Goal: Information Seeking & Learning: Check status

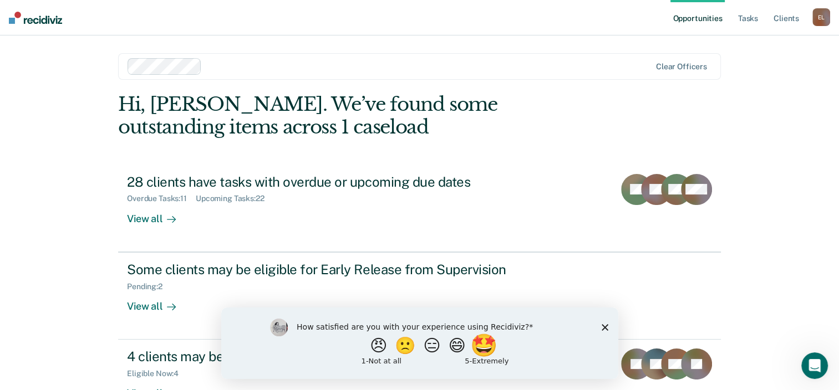
click at [499, 351] on button "🤩" at bounding box center [484, 345] width 30 height 22
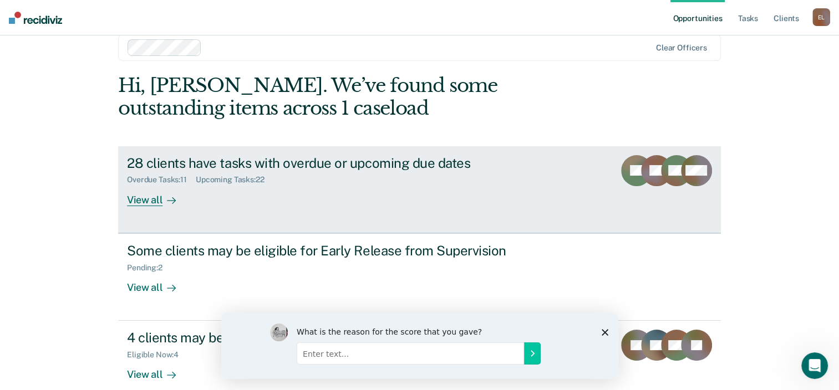
scroll to position [36, 0]
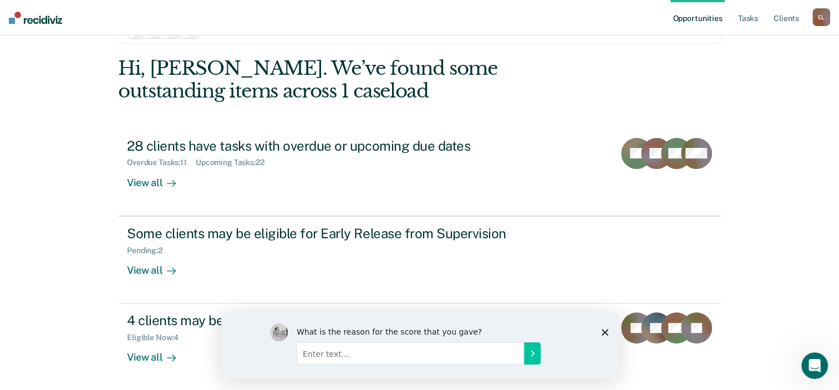
click at [599, 334] on div "What is the reason for the score that you gave?" at bounding box center [419, 345] width 397 height 67
click at [603, 331] on polygon "Close survey" at bounding box center [604, 332] width 7 height 7
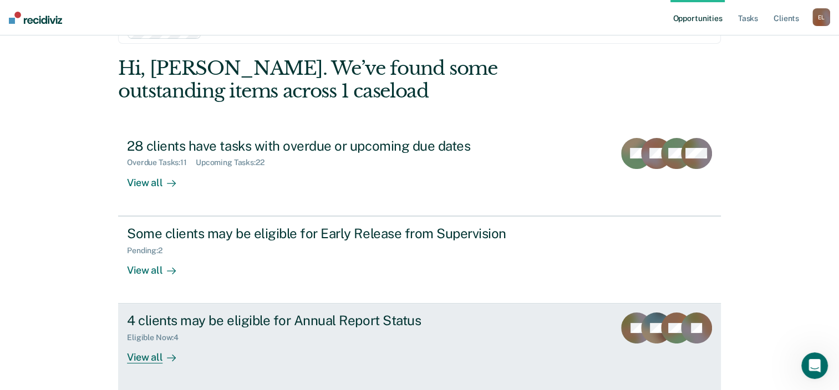
click at [238, 327] on div "4 clients may be eligible for Annual Report Status" at bounding box center [321, 321] width 389 height 16
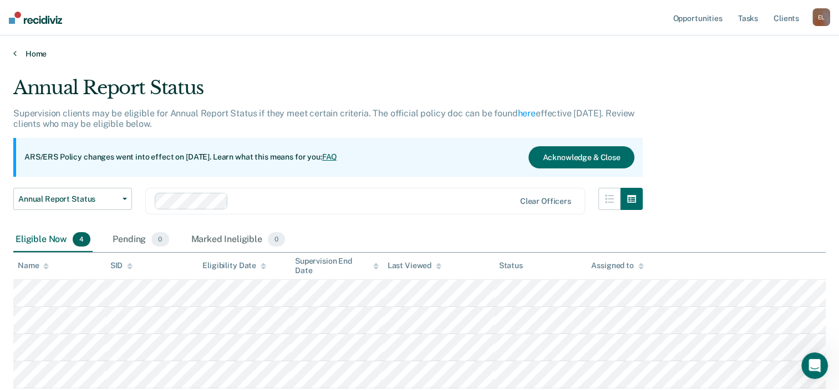
click at [40, 55] on link "Home" at bounding box center [419, 54] width 812 height 10
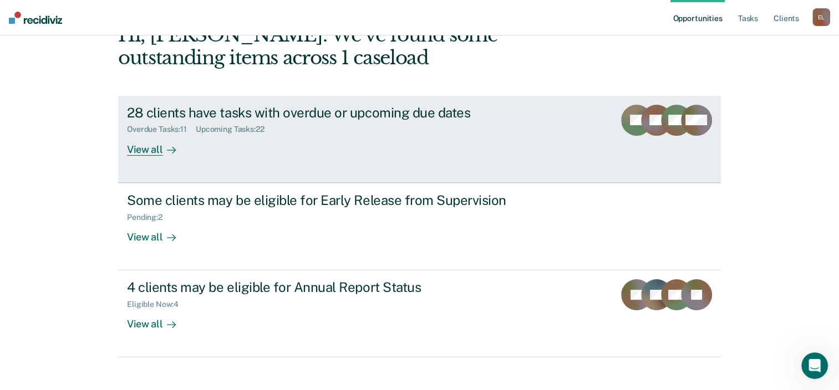
scroll to position [80, 0]
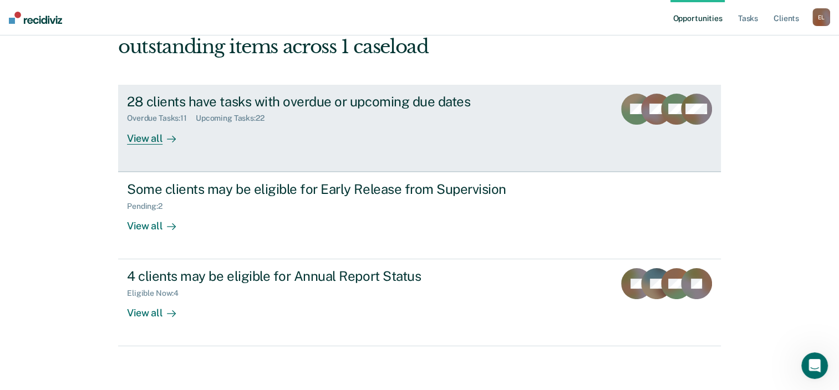
click at [252, 100] on div "28 clients have tasks with overdue or upcoming due dates" at bounding box center [321, 102] width 389 height 16
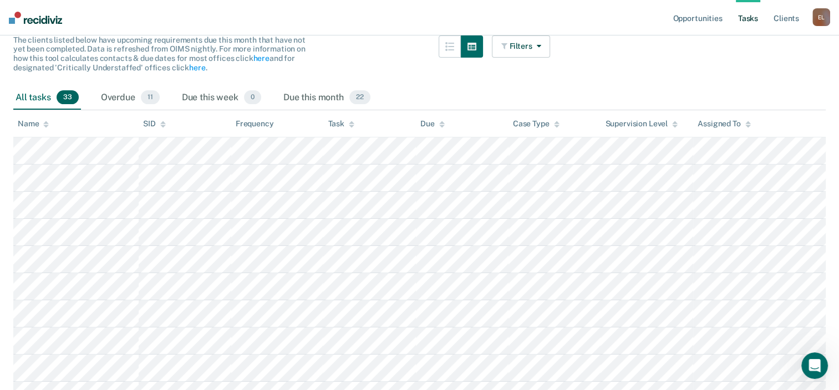
scroll to position [55, 0]
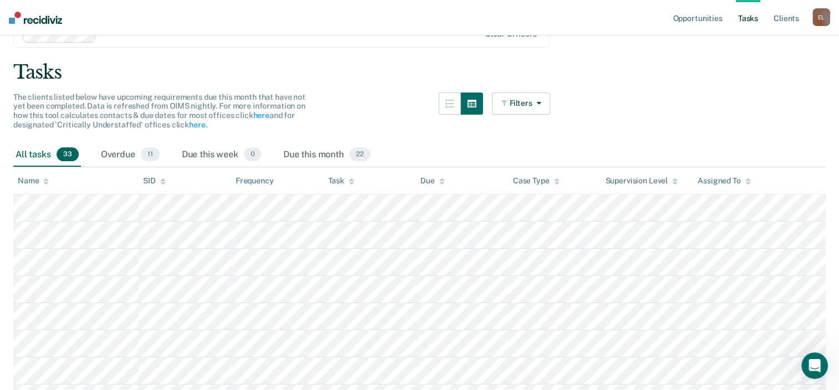
click at [350, 181] on icon at bounding box center [352, 181] width 6 height 7
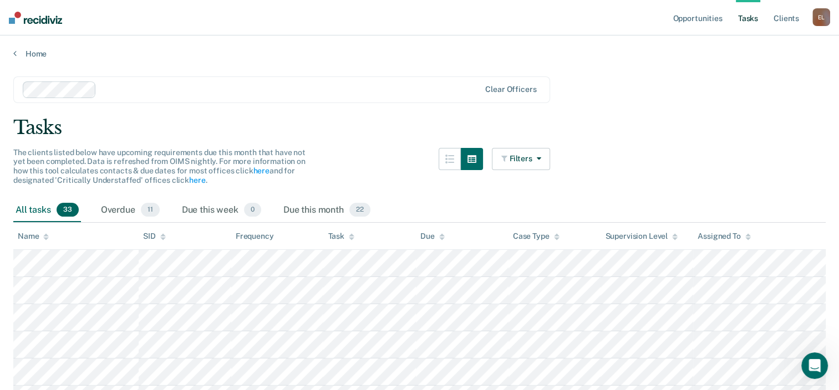
scroll to position [0, 0]
click at [547, 160] on button "Filters" at bounding box center [521, 159] width 59 height 22
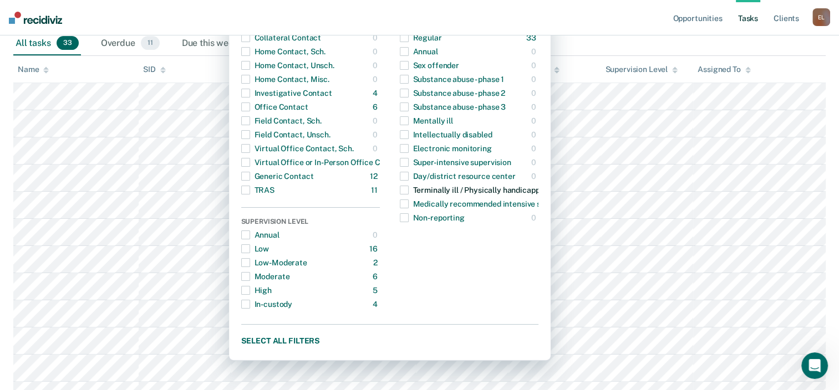
scroll to position [166, 0]
click at [250, 191] on span "button" at bounding box center [245, 190] width 9 height 9
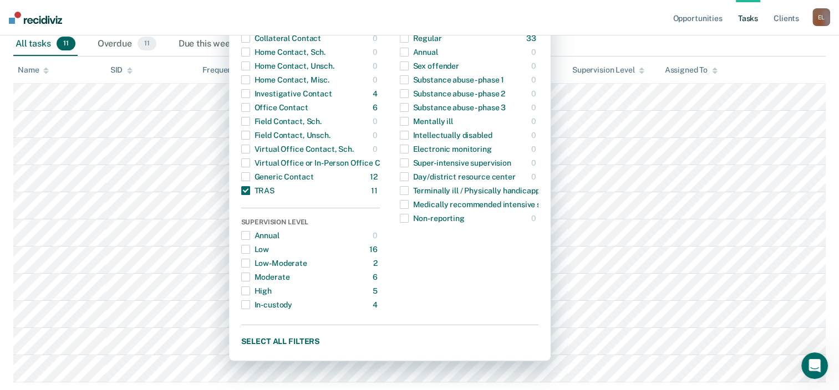
click at [607, 24] on nav "Opportunities Tasks Client s [PERSON_NAME] E L Profile How it works Log Out" at bounding box center [419, 17] width 839 height 35
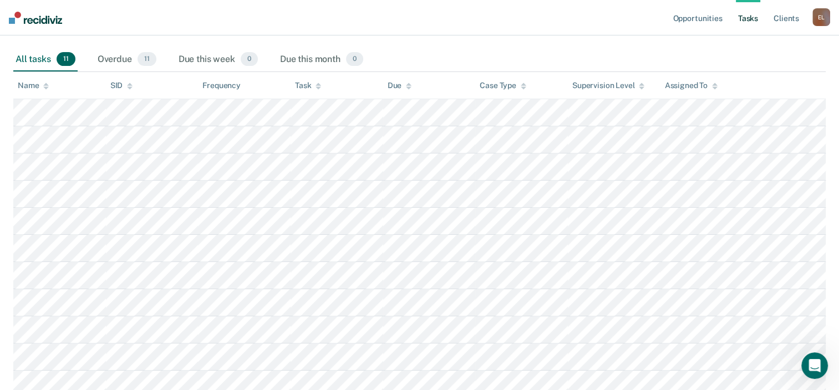
scroll to position [91, 0]
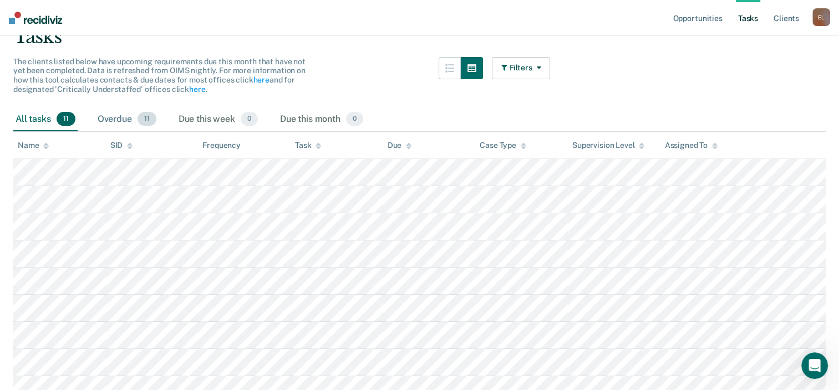
click at [121, 117] on div "Overdue 11" at bounding box center [126, 120] width 63 height 24
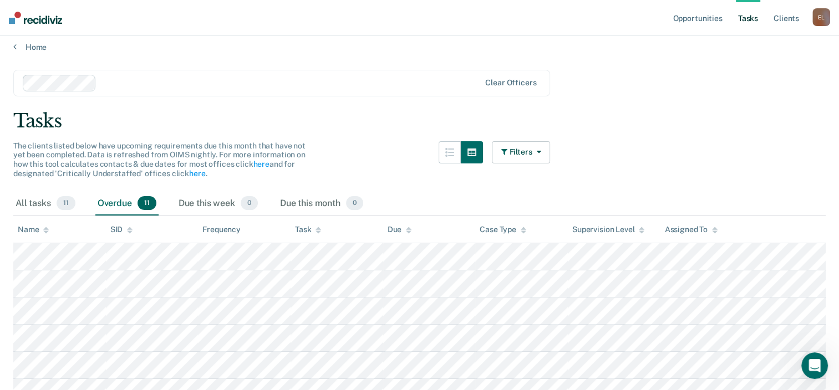
scroll to position [0, 0]
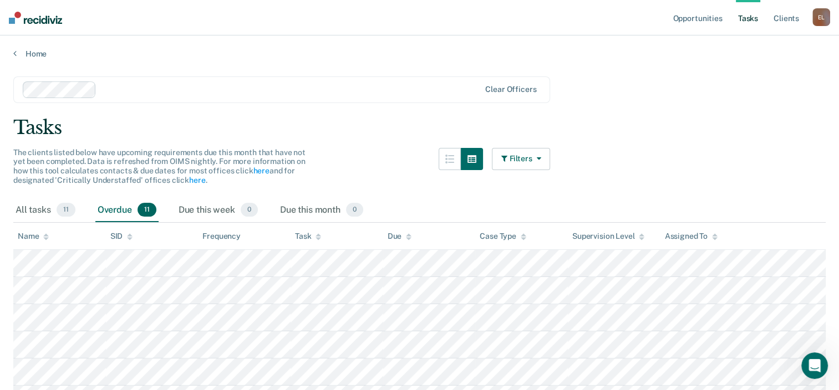
click at [541, 156] on icon "button" at bounding box center [536, 159] width 9 height 8
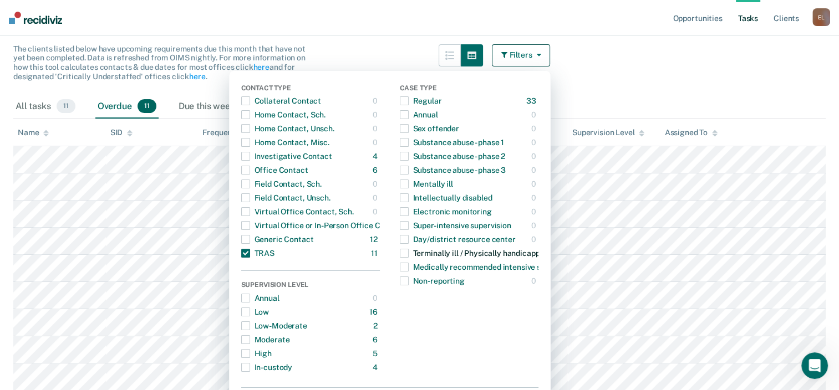
scroll to position [111, 0]
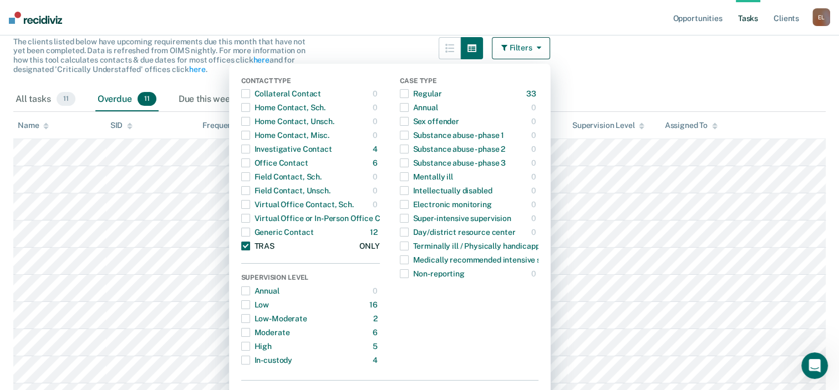
click at [250, 248] on span "button" at bounding box center [245, 246] width 9 height 9
click at [659, 83] on main "Clear officers Tasks The clients listed below have upcoming requirements due th…" at bounding box center [419, 213] width 839 height 531
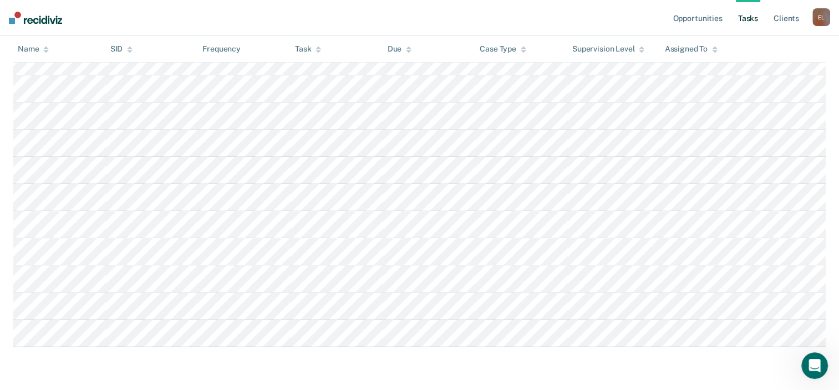
scroll to position [0, 0]
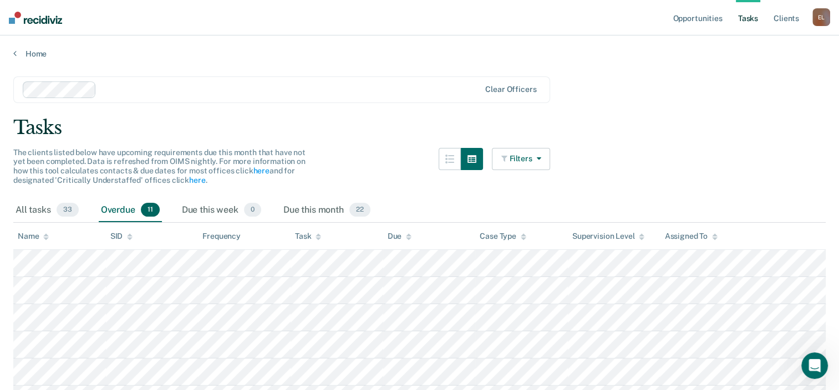
click at [544, 164] on button "Filters" at bounding box center [521, 159] width 59 height 22
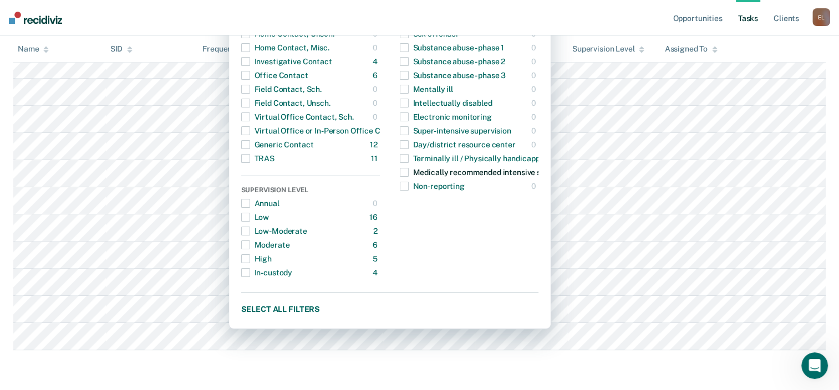
scroll to position [202, 0]
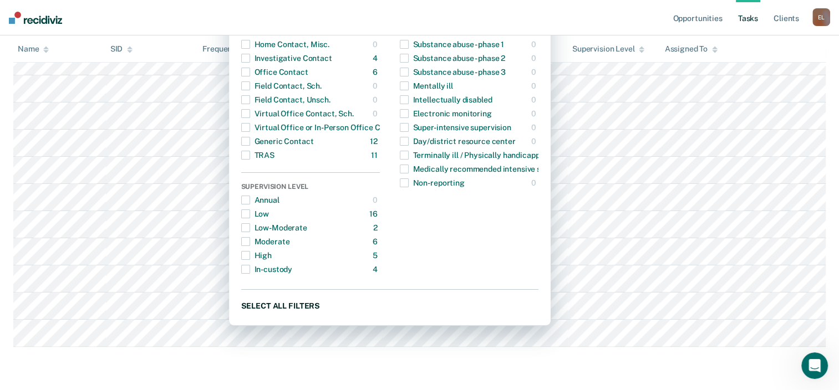
click at [293, 306] on button "Select all filters" at bounding box center [389, 306] width 297 height 14
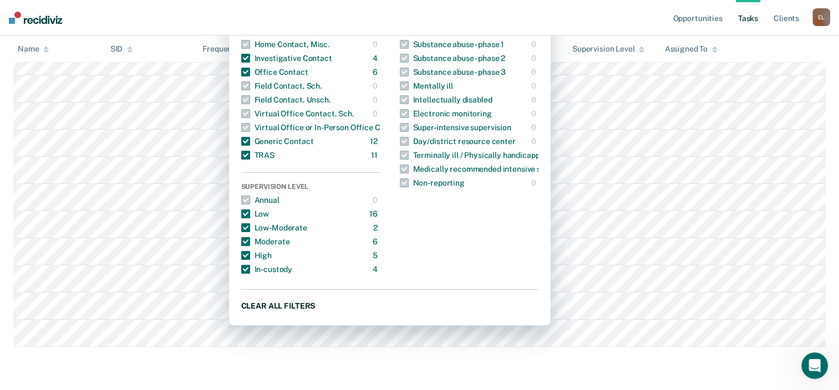
click at [293, 306] on button "Clear all filters" at bounding box center [389, 306] width 297 height 14
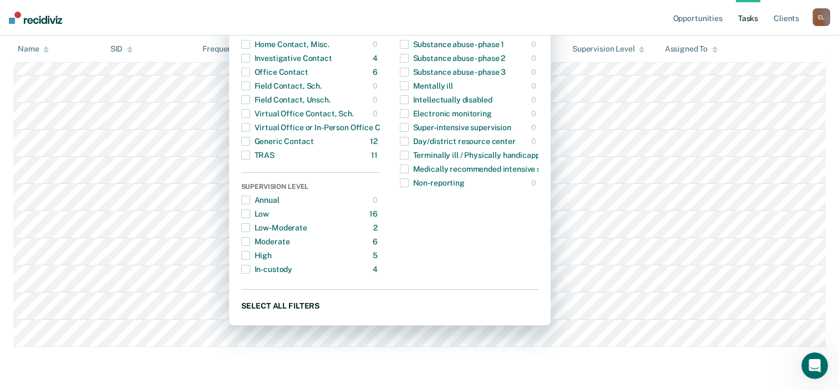
click at [293, 306] on button "Select all filters" at bounding box center [389, 306] width 297 height 14
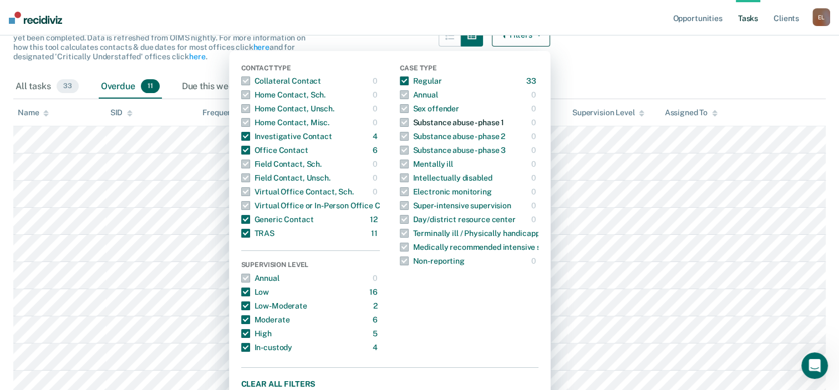
scroll to position [166, 0]
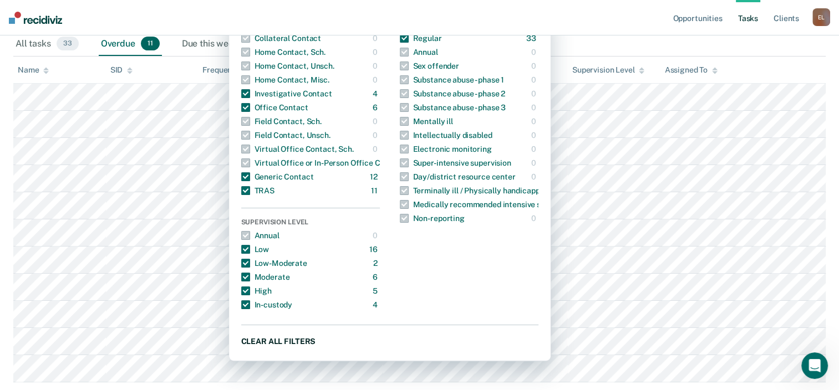
click at [280, 339] on button "Clear all filters" at bounding box center [389, 341] width 297 height 14
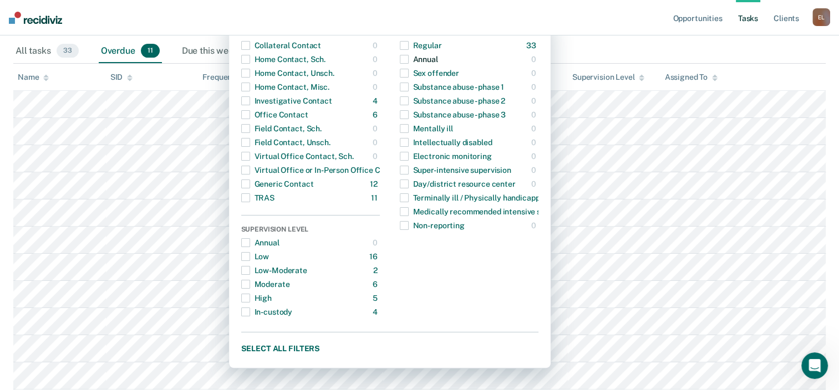
scroll to position [0, 0]
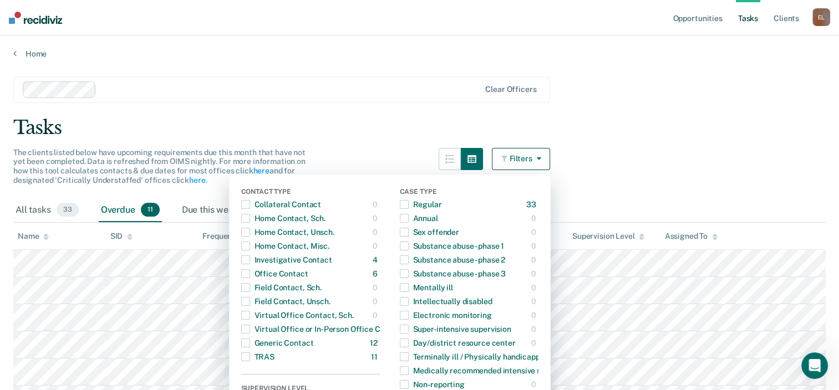
drag, startPoint x: 611, startPoint y: 83, endPoint x: 567, endPoint y: 84, distance: 44.9
click at [611, 83] on main "Clear officers Tasks The clients listed below have upcoming requirements due th…" at bounding box center [419, 324] width 839 height 531
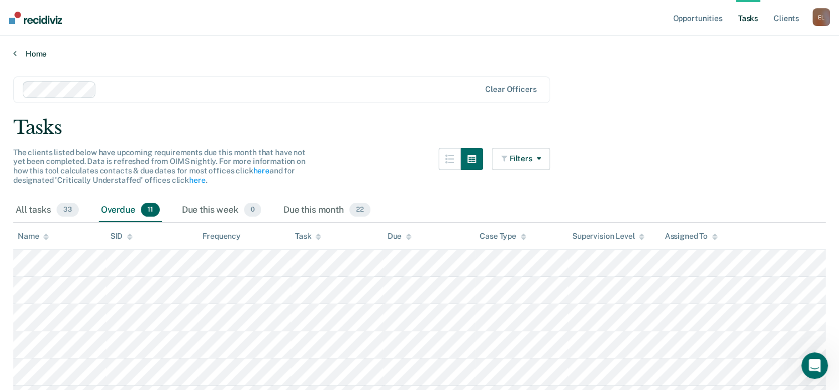
click at [35, 52] on link "Home" at bounding box center [419, 54] width 812 height 10
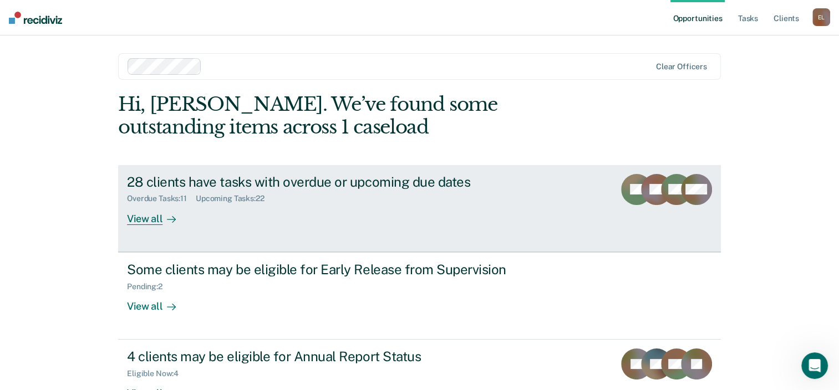
click at [251, 186] on div "28 clients have tasks with overdue or upcoming due dates" at bounding box center [321, 182] width 389 height 16
